Goal: Task Accomplishment & Management: Use online tool/utility

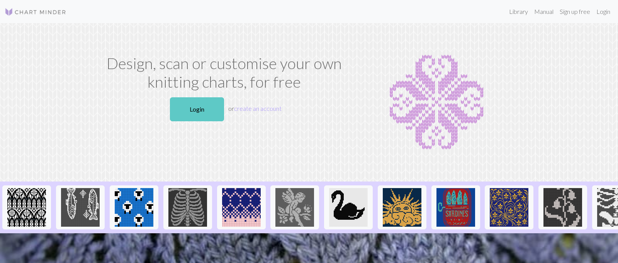
click at [190, 121] on link "Login" at bounding box center [197, 109] width 54 height 24
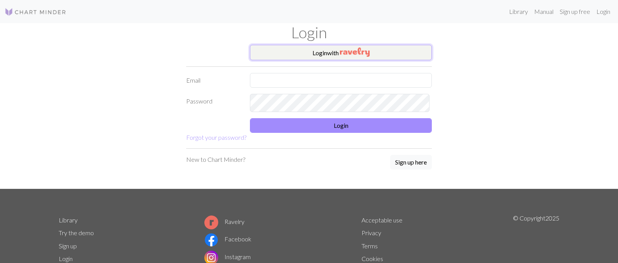
click at [319, 60] on button "Login with" at bounding box center [341, 52] width 182 height 15
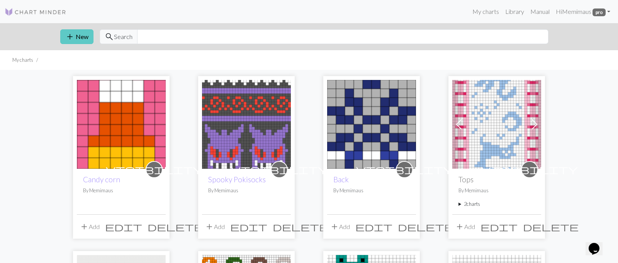
click at [89, 44] on button "add New" at bounding box center [76, 36] width 33 height 15
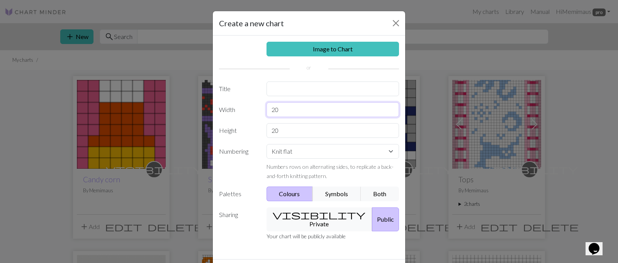
drag, startPoint x: 293, startPoint y: 136, endPoint x: 239, endPoint y: 123, distance: 55.6
click at [239, 123] on div "Image to Chart Title Width 20 Height 20 Numbering Knit flat Knit in the round L…" at bounding box center [309, 148] width 192 height 224
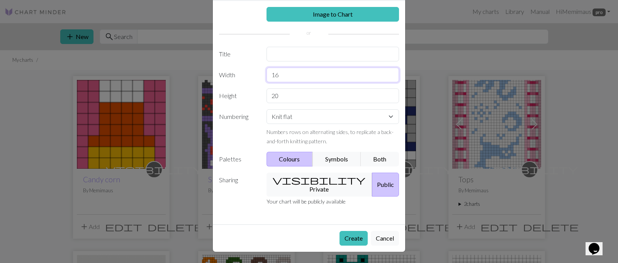
scroll to position [66, 0]
type input "16"
click at [297, 124] on select "Knit flat Knit in the round Lace knitting Cross stitch" at bounding box center [333, 116] width 133 height 15
select select "round"
click at [268, 112] on select "Knit flat Knit in the round Lace knitting Cross stitch" at bounding box center [333, 116] width 133 height 15
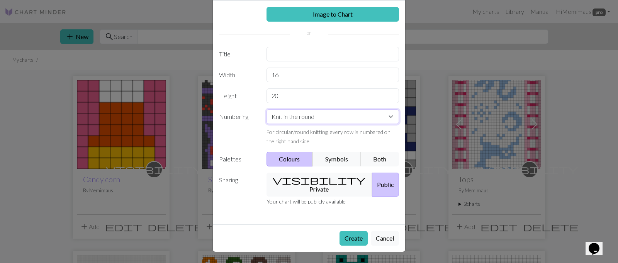
scroll to position [95, 0]
click at [319, 173] on button "visibility Private" at bounding box center [320, 185] width 106 height 24
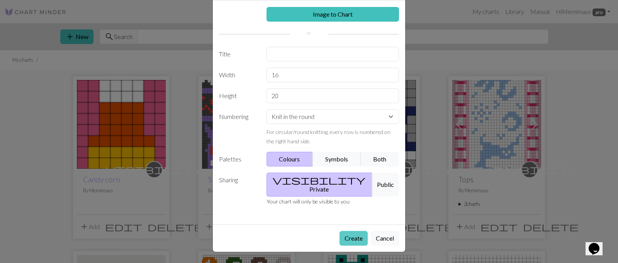
click at [347, 237] on button "Create" at bounding box center [354, 238] width 28 height 15
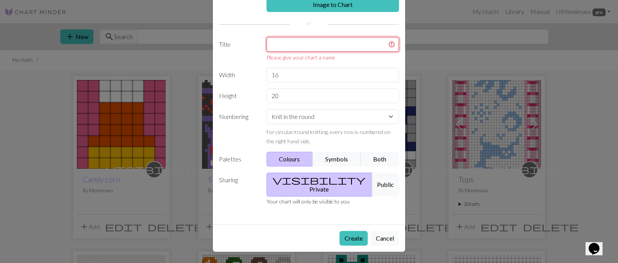
click at [316, 37] on input "text" at bounding box center [333, 44] width 133 height 15
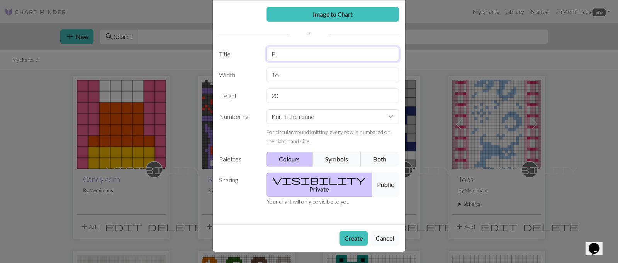
type input "P"
type input "Star Socks"
click at [340, 231] on button "Create" at bounding box center [354, 238] width 28 height 15
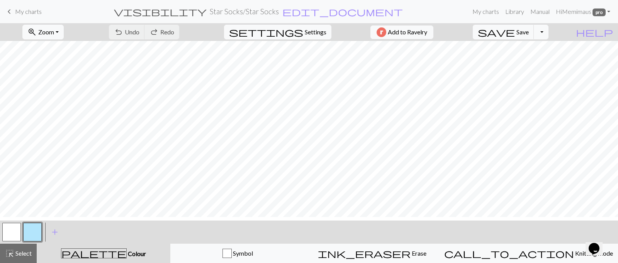
click at [15, 236] on button "button" at bounding box center [11, 232] width 19 height 19
click at [6, 235] on button "button" at bounding box center [11, 232] width 19 height 19
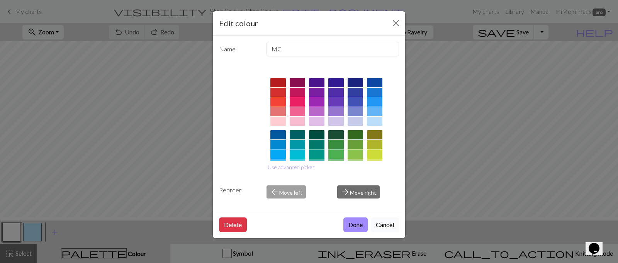
click at [338, 126] on div at bounding box center [335, 121] width 15 height 9
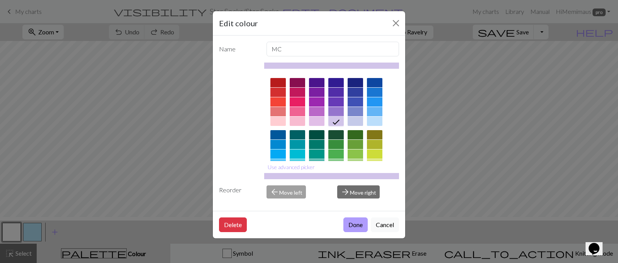
click at [343, 232] on button "Done" at bounding box center [355, 225] width 24 height 15
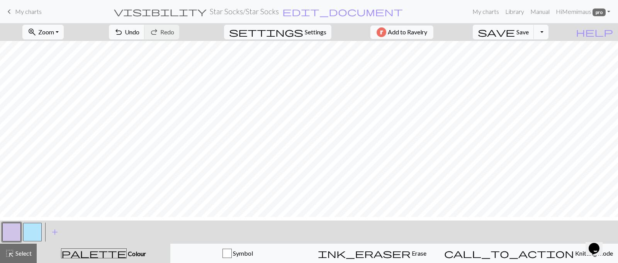
click at [12, 239] on button "button" at bounding box center [11, 232] width 19 height 19
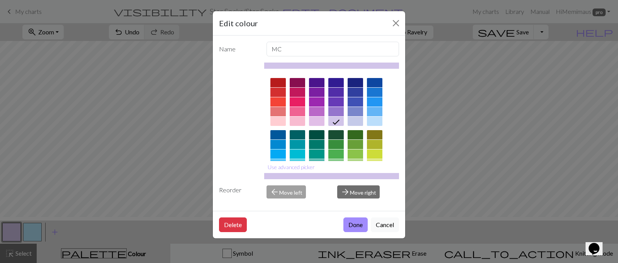
click at [90, 208] on div "Edit colour Name MC Use advanced picker Reorder arrow_back Move left arrow_forw…" at bounding box center [309, 131] width 618 height 263
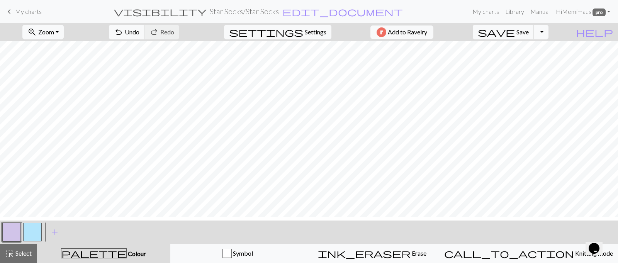
click at [39, 235] on button "button" at bounding box center [32, 232] width 19 height 19
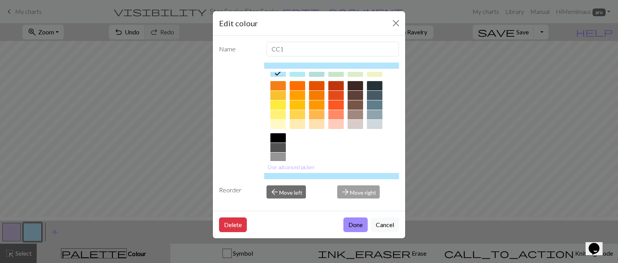
scroll to position [131, 0]
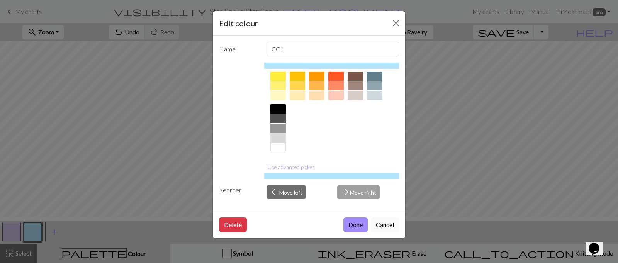
click at [276, 152] on div at bounding box center [277, 147] width 15 height 9
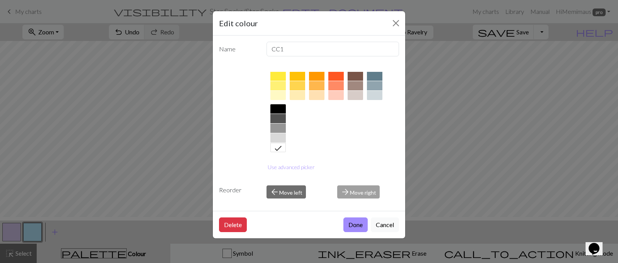
click at [481, 185] on div "Edit colour Name CC1 Use advanced picker Reorder arrow_back Move left arrow_for…" at bounding box center [309, 131] width 618 height 263
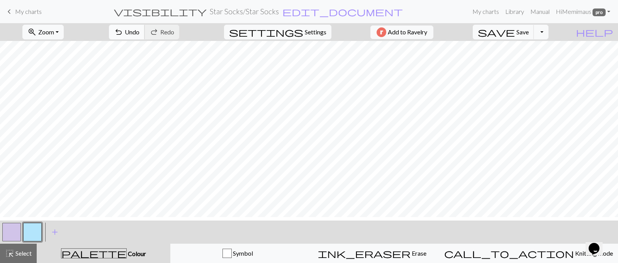
click at [123, 37] on span "undo" at bounding box center [118, 32] width 9 height 11
click at [23, 257] on span "Select" at bounding box center [22, 253] width 17 height 7
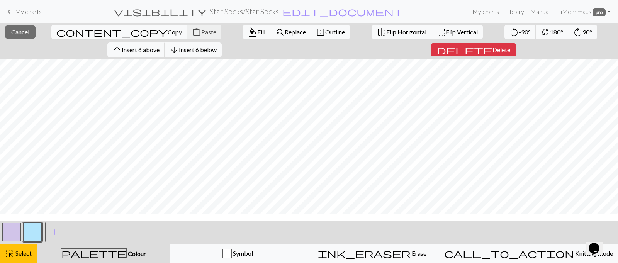
scroll to position [34, 0]
click at [257, 32] on span "Fill" at bounding box center [261, 31] width 8 height 7
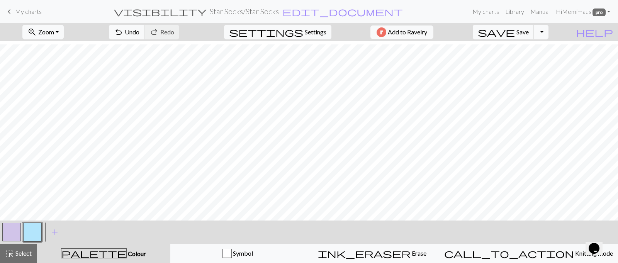
click at [32, 238] on button "button" at bounding box center [32, 232] width 19 height 19
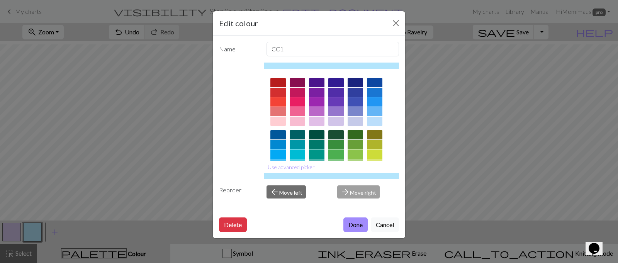
scroll to position [131, 0]
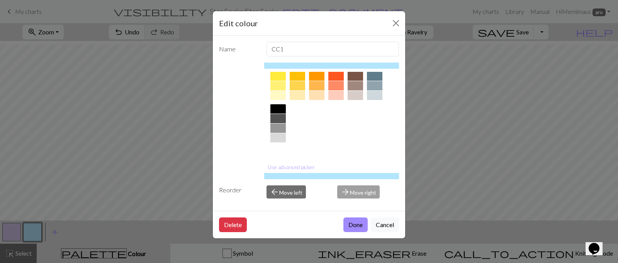
click at [278, 152] on div at bounding box center [277, 147] width 15 height 9
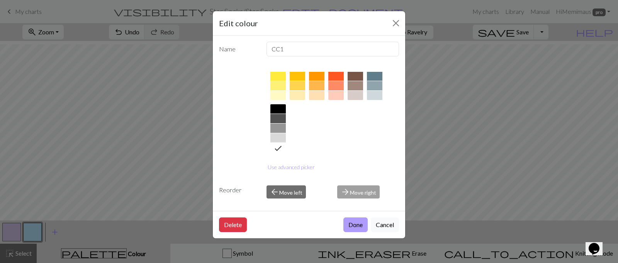
click at [344, 232] on button "Done" at bounding box center [355, 225] width 24 height 15
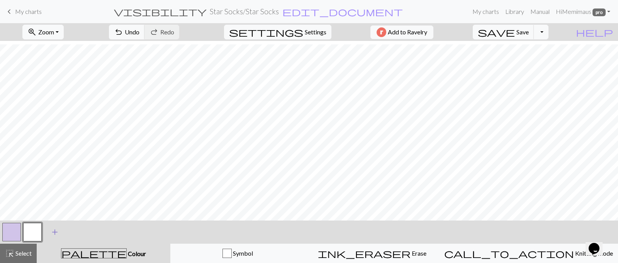
click at [57, 233] on span "add" at bounding box center [54, 232] width 9 height 11
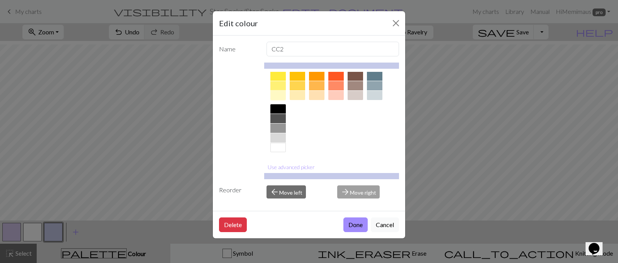
click at [285, 100] on div at bounding box center [277, 95] width 15 height 9
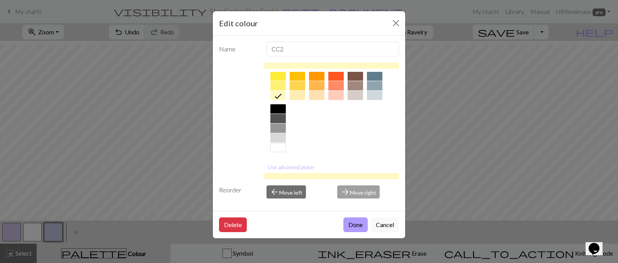
click at [343, 232] on button "Done" at bounding box center [355, 225] width 24 height 15
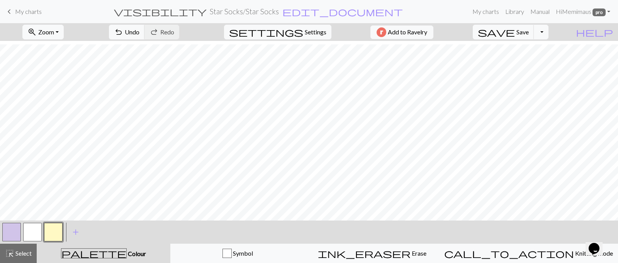
scroll to position [0, 0]
drag, startPoint x: 14, startPoint y: 229, endPoint x: 44, endPoint y: 223, distance: 30.4
click at [14, 229] on button "button" at bounding box center [11, 232] width 19 height 19
click at [53, 236] on button "button" at bounding box center [53, 232] width 19 height 19
click at [6, 235] on button "button" at bounding box center [11, 232] width 19 height 19
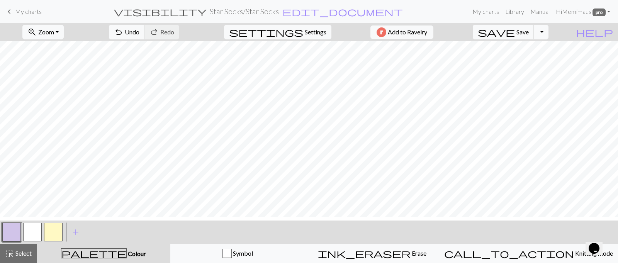
click at [57, 229] on button "button" at bounding box center [53, 232] width 19 height 19
click at [7, 233] on button "button" at bounding box center [11, 232] width 19 height 19
click at [58, 228] on button "button" at bounding box center [53, 232] width 19 height 19
drag, startPoint x: 7, startPoint y: 231, endPoint x: 24, endPoint y: 222, distance: 19.6
click at [7, 231] on button "button" at bounding box center [11, 232] width 19 height 19
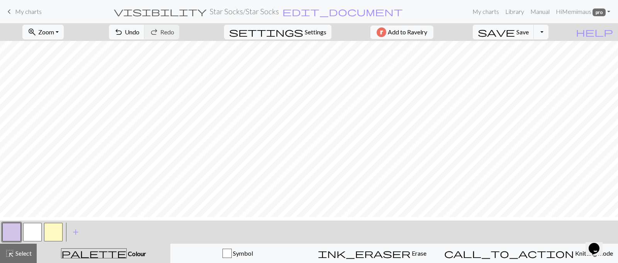
click at [56, 235] on button "button" at bounding box center [53, 232] width 19 height 19
click at [11, 230] on button "button" at bounding box center [11, 232] width 19 height 19
click at [51, 236] on button "button" at bounding box center [53, 232] width 19 height 19
click at [56, 227] on button "button" at bounding box center [53, 232] width 19 height 19
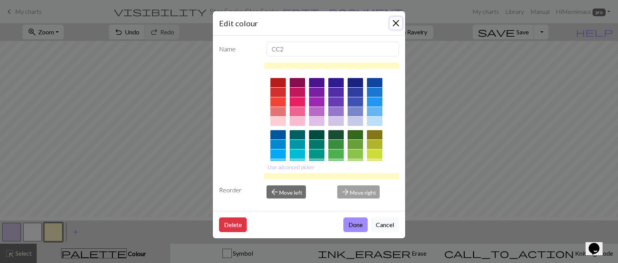
click at [391, 25] on button "Close" at bounding box center [396, 23] width 12 height 12
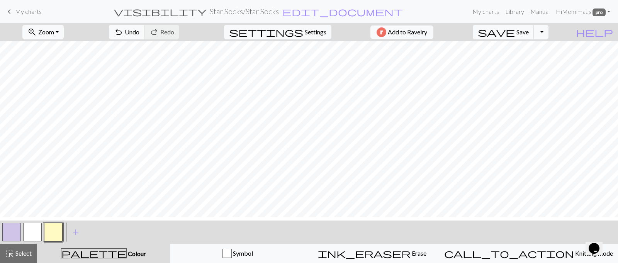
click at [5, 233] on button "button" at bounding box center [11, 232] width 19 height 19
click at [56, 232] on button "button" at bounding box center [53, 232] width 19 height 19
click at [7, 230] on button "button" at bounding box center [11, 232] width 19 height 19
click at [305, 33] on span "Settings" at bounding box center [316, 31] width 22 height 9
select select "aran"
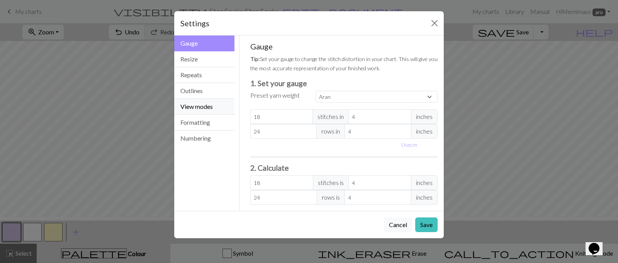
click at [210, 115] on button "View modes" at bounding box center [204, 107] width 60 height 16
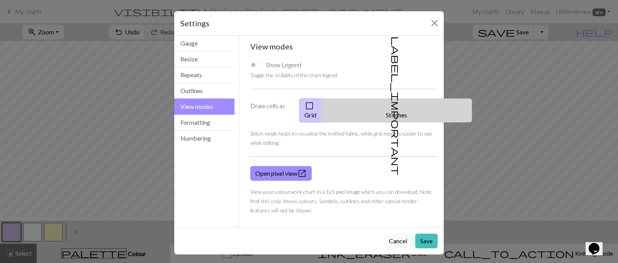
click at [399, 122] on button "label_important Stitches" at bounding box center [396, 111] width 151 height 24
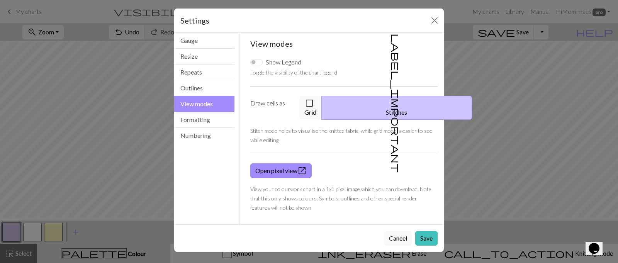
scroll to position [68, 0]
click at [428, 236] on button "Save" at bounding box center [426, 238] width 22 height 15
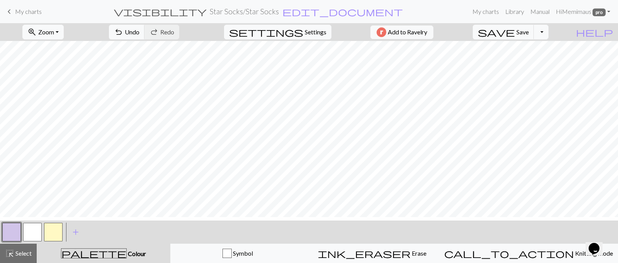
click at [13, 233] on button "button" at bounding box center [11, 232] width 19 height 19
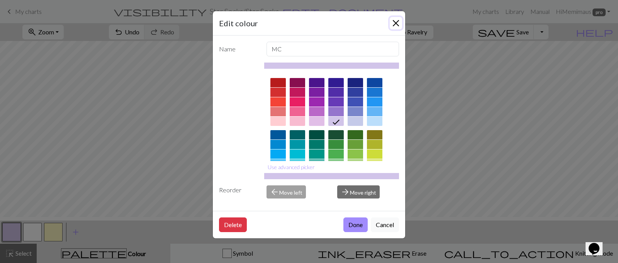
click at [396, 29] on button "Close" at bounding box center [396, 23] width 12 height 12
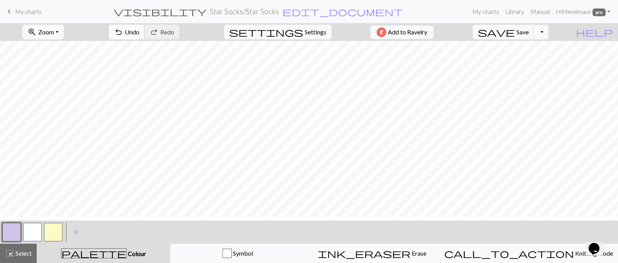
click at [139, 36] on span "Undo" at bounding box center [132, 31] width 15 height 7
click at [49, 227] on button "button" at bounding box center [53, 232] width 19 height 19
click at [17, 233] on button "button" at bounding box center [11, 232] width 19 height 19
click at [305, 35] on span "Settings" at bounding box center [316, 31] width 22 height 9
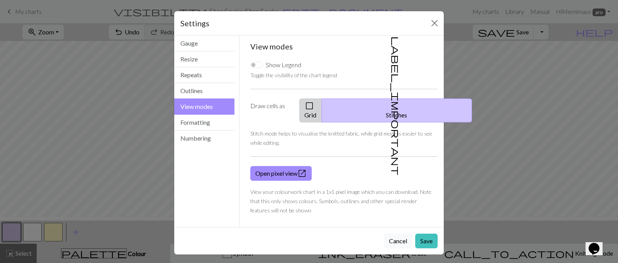
click at [320, 122] on button "check_box_outline_blank Grid" at bounding box center [310, 111] width 22 height 24
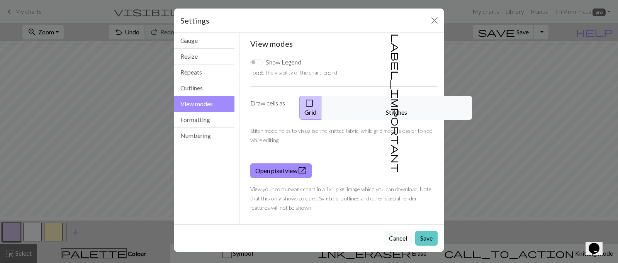
click at [420, 232] on button "Save" at bounding box center [426, 238] width 22 height 15
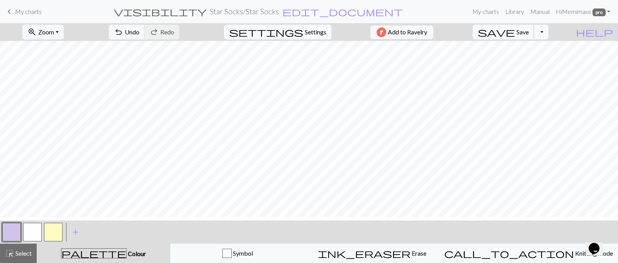
click at [528, 36] on span "Save" at bounding box center [523, 31] width 12 height 7
drag, startPoint x: 26, startPoint y: 236, endPoint x: 222, endPoint y: 221, distance: 196.5
click at [27, 236] on button "button" at bounding box center [32, 232] width 19 height 19
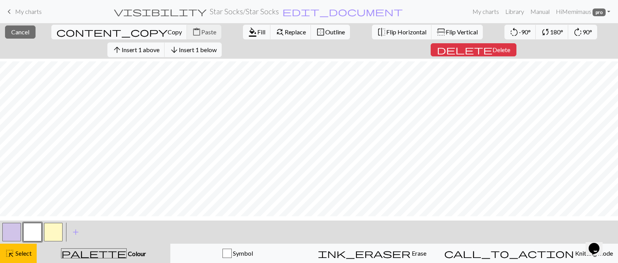
scroll to position [34, 0]
click at [19, 34] on span "Cancel" at bounding box center [20, 31] width 18 height 7
click at [214, 57] on button "arrow_downward Insert 1 below" at bounding box center [193, 49] width 57 height 15
click at [209, 53] on span "Insert 1 below" at bounding box center [198, 49] width 38 height 7
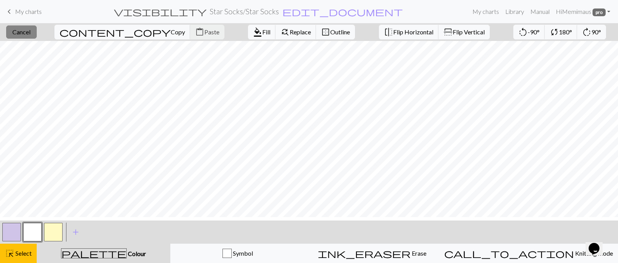
click at [17, 34] on span "Cancel" at bounding box center [21, 31] width 18 height 7
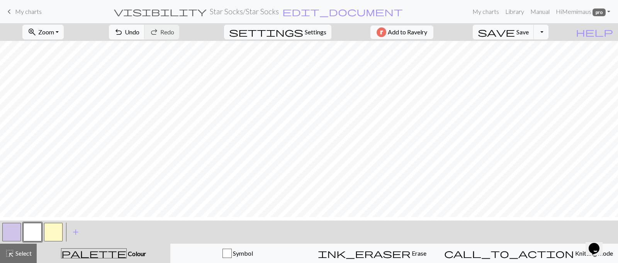
click at [14, 235] on button "button" at bounding box center [11, 232] width 19 height 19
click at [14, 235] on div "Edit colour Name MC Use advanced picker Reorder arrow_back Move left arrow_forw…" at bounding box center [309, 131] width 618 height 263
click at [7, 229] on button "button" at bounding box center [11, 232] width 19 height 19
click at [7, 229] on div "Edit colour Name MC Use advanced picker Reorder arrow_back Move left arrow_forw…" at bounding box center [309, 131] width 618 height 263
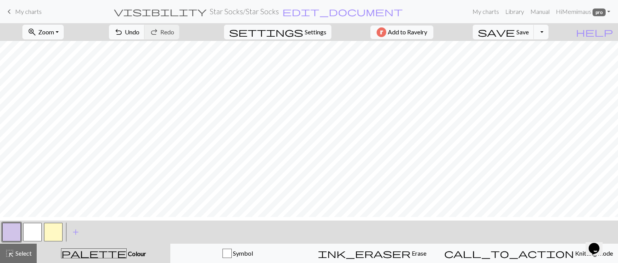
click at [18, 231] on button "button" at bounding box center [11, 232] width 19 height 19
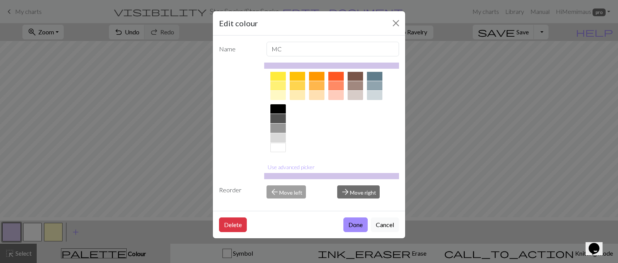
scroll to position [24, 0]
click at [279, 143] on div at bounding box center [277, 147] width 15 height 9
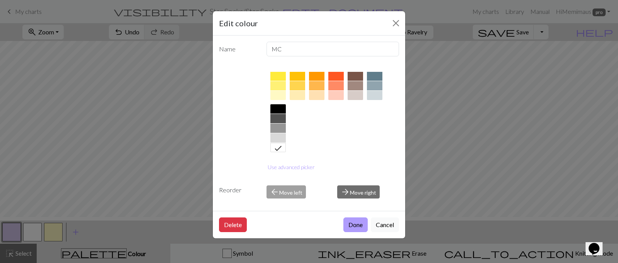
drag, startPoint x: 342, startPoint y: 236, endPoint x: 363, endPoint y: 230, distance: 21.7
click at [343, 232] on button "Done" at bounding box center [355, 225] width 24 height 15
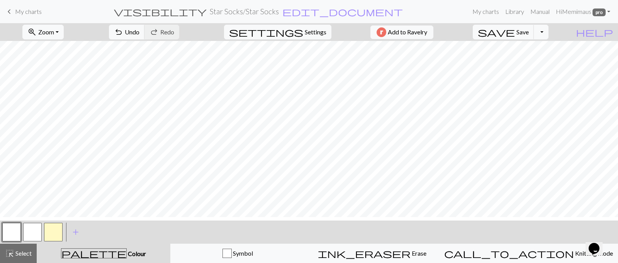
scroll to position [29, 0]
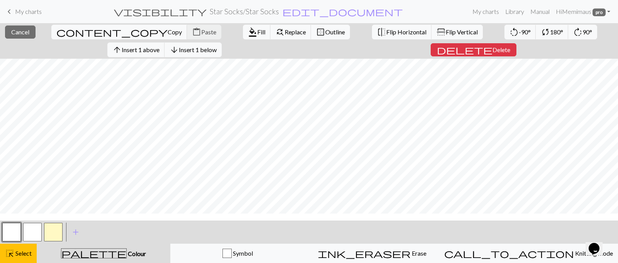
click at [498, 59] on div "close Cancel content_copy Copy content_paste Paste format_color_fill Fill find_…" at bounding box center [309, 41] width 618 height 36
click at [497, 53] on span "Delete" at bounding box center [502, 49] width 18 height 7
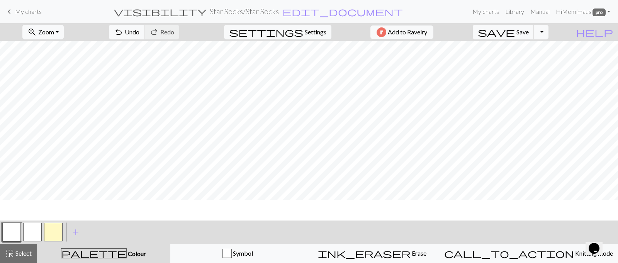
scroll to position [0, 0]
click at [394, 62] on div "zoom_in Zoom Zoom Fit all Fit width Fit height 50% 100% 150% 200% undo Undo Und…" at bounding box center [309, 143] width 618 height 240
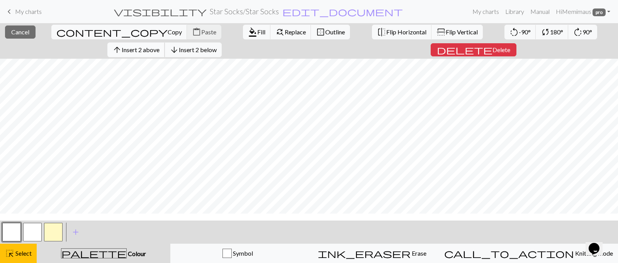
click at [137, 51] on span "Insert 2 above" at bounding box center [141, 49] width 38 height 7
click at [160, 52] on span "Insert 1 above" at bounding box center [141, 49] width 38 height 7
click at [135, 53] on span "Insert 1 above" at bounding box center [141, 49] width 38 height 7
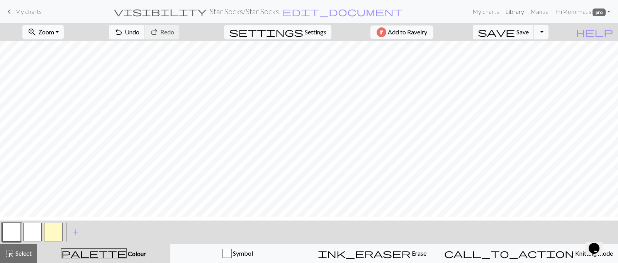
scroll to position [47, 0]
